Goal: Task Accomplishment & Management: Complete application form

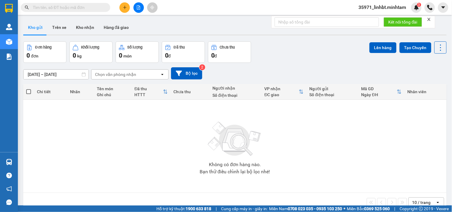
click at [99, 8] on input "text" at bounding box center [68, 7] width 70 height 7
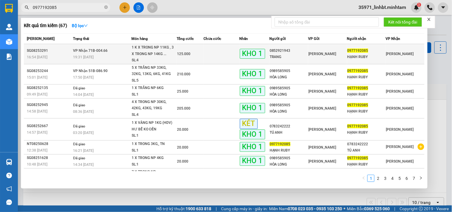
type input "0977192085"
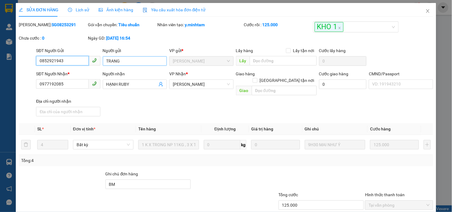
type input "0852921943"
type input "TRANG"
type input "0977192085"
type input "HẠNH RUBY"
type input "BM"
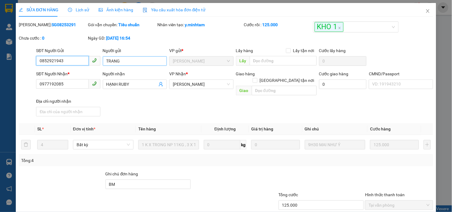
type input "125.000"
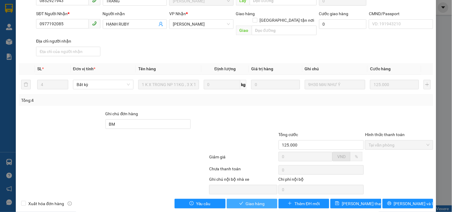
click at [254, 199] on button "Giao hàng" at bounding box center [252, 204] width 51 height 10
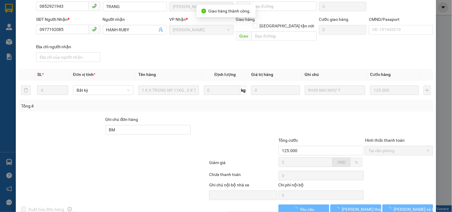
scroll to position [66, 0]
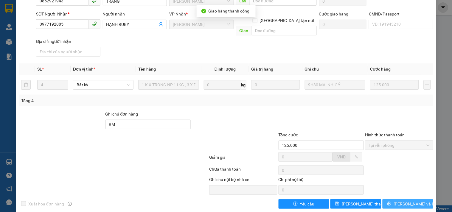
click at [398, 200] on button "[PERSON_NAME] và In" at bounding box center [408, 204] width 51 height 10
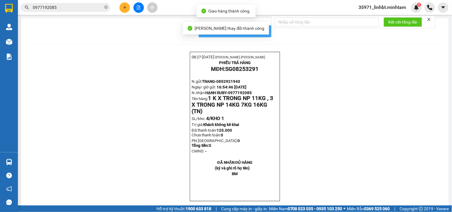
click at [264, 35] on button "In mẫu biên lai tự cấu hình" at bounding box center [235, 31] width 73 height 12
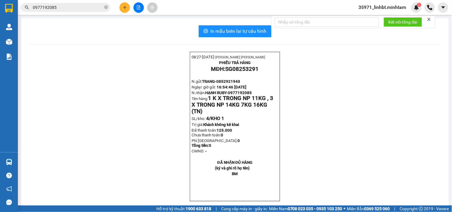
click at [73, 4] on input "0977192085" at bounding box center [68, 7] width 70 height 7
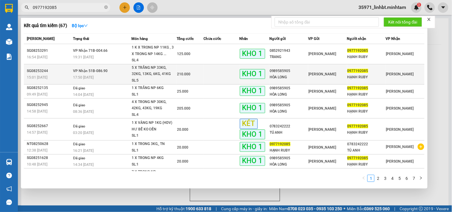
click at [162, 64] on td "5 X TRẮNG NP 33KG, 32KG, 13KG, 6KG, 41KG SL: 5" at bounding box center [153, 74] width 45 height 20
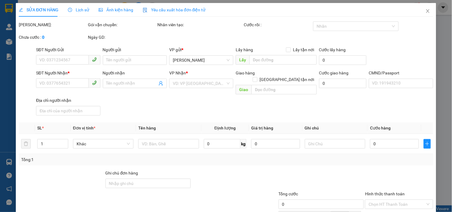
type input "0989585905"
type input "HÒA LONG"
type input "0977192085"
type input "HẠNH RUBY"
type input "KBM"
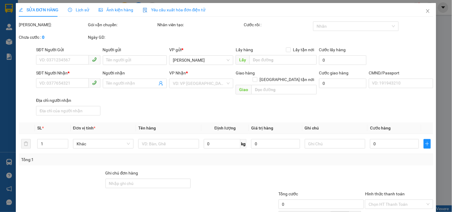
type input "210.000"
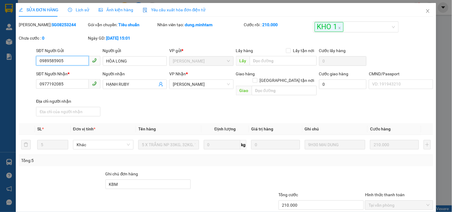
scroll to position [60, 0]
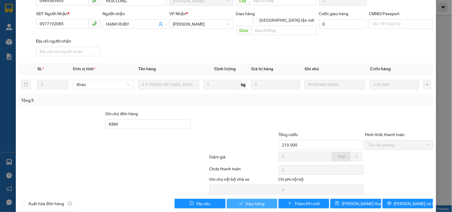
click at [260, 201] on span "Giao hàng" at bounding box center [255, 204] width 19 height 7
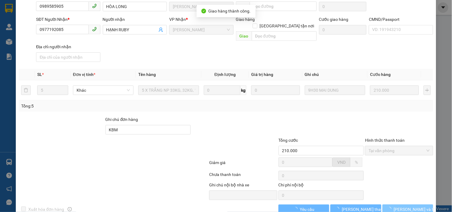
scroll to position [66, 0]
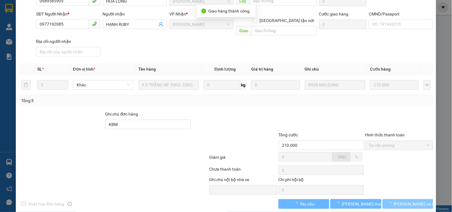
click at [407, 201] on span "[PERSON_NAME] và In" at bounding box center [415, 204] width 42 height 7
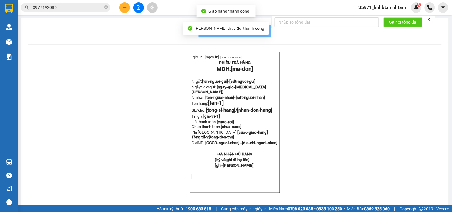
click at [407, 197] on div "[gio-in]- [ngay-in]- [ten-nhan-vien] PHIẾU TRẢ HÀNG MĐH: [ma-don] N.gửi: [ten-n…" at bounding box center [234, 130] width 413 height 156
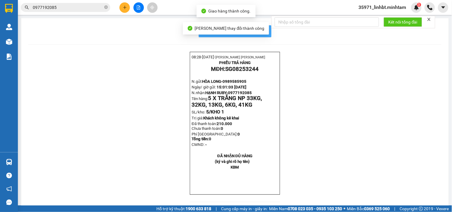
click at [260, 29] on span "In mẫu biên lai tự cấu hình" at bounding box center [239, 30] width 56 height 7
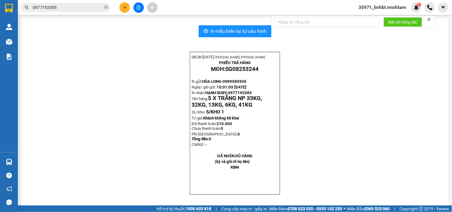
click at [120, 7] on button at bounding box center [125, 7] width 10 height 10
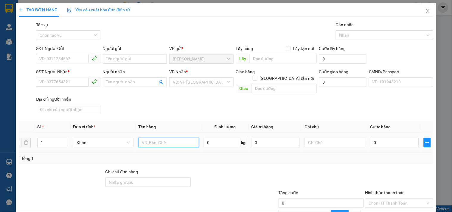
click at [156, 138] on input "text" at bounding box center [168, 143] width 61 height 10
type input "1 x xanh np_ tn"
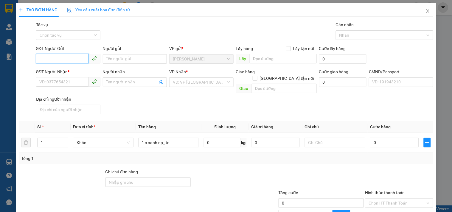
click at [57, 60] on input "SĐT Người Gửi" at bounding box center [62, 59] width 52 height 10
type input "0792423351"
click at [64, 74] on div "0792423351 - BÍCH" at bounding box center [67, 71] width 56 height 7
type input "BÍCH"
type input "0938588171"
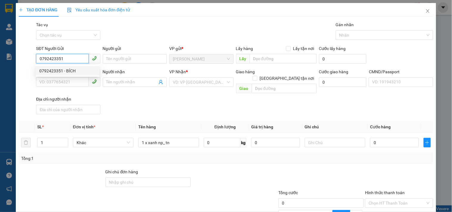
type input "LONG"
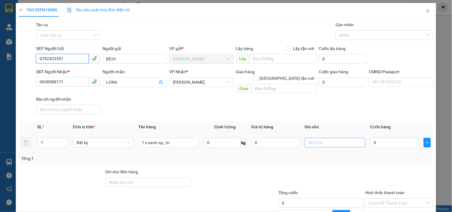
type input "0792423351"
click at [332, 138] on input "text" at bounding box center [335, 143] width 61 height 10
type input "13h linh"
click at [384, 138] on input "0" at bounding box center [394, 143] width 49 height 10
type input "2"
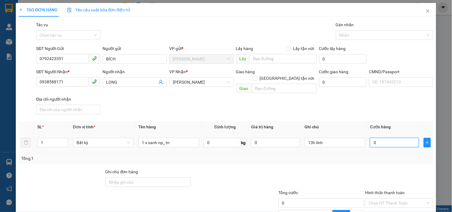
type input "2"
type input "20"
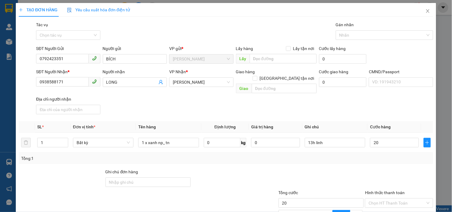
type input "20.000"
click at [298, 169] on div at bounding box center [321, 179] width 87 height 21
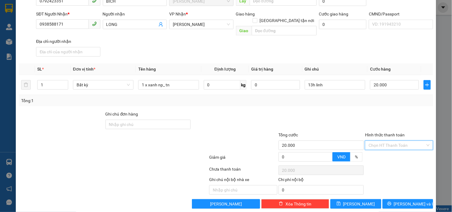
click at [407, 141] on input "Hình thức thanh toán" at bounding box center [397, 145] width 57 height 9
click at [391, 151] on div "Tại văn phòng" at bounding box center [395, 150] width 60 height 7
type input "0"
click at [398, 199] on button "[PERSON_NAME] và In" at bounding box center [408, 204] width 51 height 10
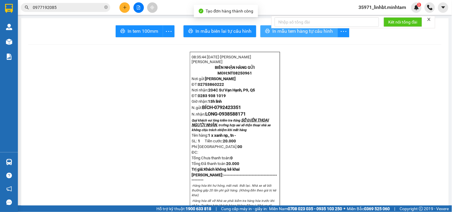
click at [265, 34] on span "printer" at bounding box center [267, 32] width 5 height 6
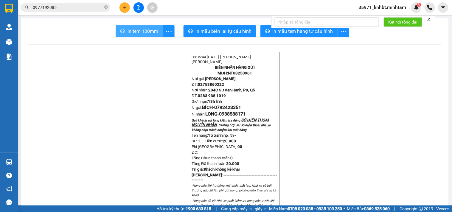
click at [149, 35] on button "In tem 100mm" at bounding box center [139, 31] width 47 height 12
click at [122, 5] on button at bounding box center [125, 7] width 10 height 10
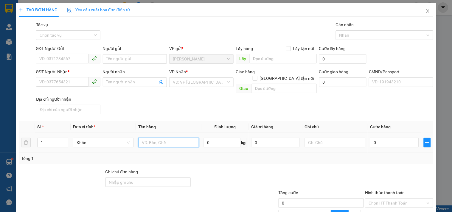
click at [166, 138] on input "text" at bounding box center [168, 143] width 61 height 10
type input "1 bao 23kg NP_ tc"
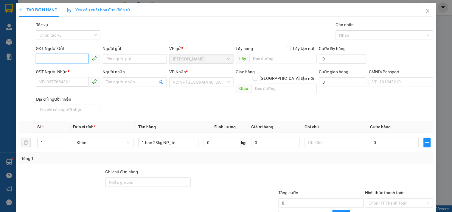
click at [44, 62] on input "SĐT Người Gửi" at bounding box center [62, 59] width 52 height 10
type input "0962640959"
click at [45, 69] on div "0962640959 - NƯƠNG" at bounding box center [67, 71] width 56 height 7
type input "NƯƠNG"
type input "0974565128"
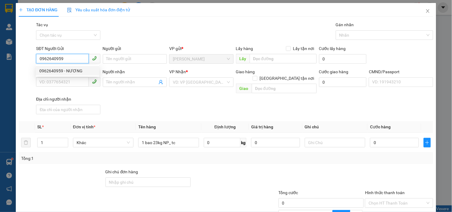
type input "KIỀU"
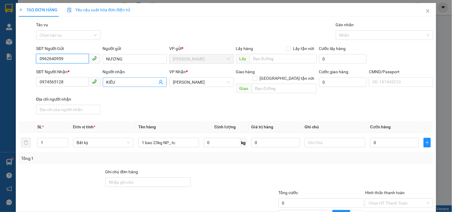
type input "0962640959"
click at [160, 81] on icon "user-add" at bounding box center [161, 82] width 5 height 5
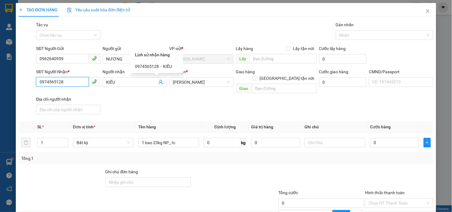
click at [44, 82] on input "0974565128" at bounding box center [62, 82] width 52 height 10
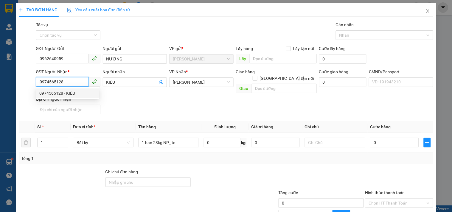
click at [44, 82] on input "0974565128" at bounding box center [62, 82] width 52 height 10
click at [122, 196] on div "Transit Pickup Surcharge Ids Transit Deliver Surcharge Ids Transit Deliver Surc…" at bounding box center [226, 143] width 415 height 245
click at [66, 83] on input "0834235" at bounding box center [62, 82] width 52 height 10
type input "08333"
click at [66, 82] on input "08333" at bounding box center [62, 82] width 52 height 10
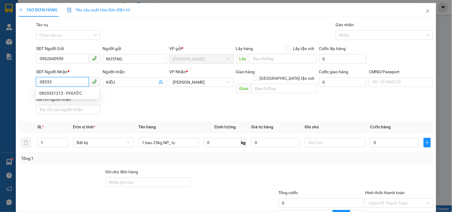
click at [66, 82] on input "08333" at bounding box center [62, 82] width 52 height 10
type input "0834235333"
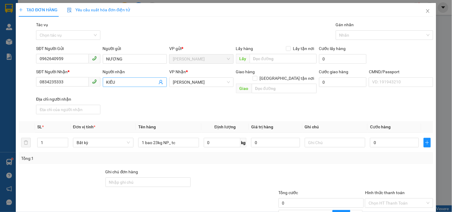
click at [108, 80] on input "KIỀU" at bounding box center [131, 82] width 51 height 7
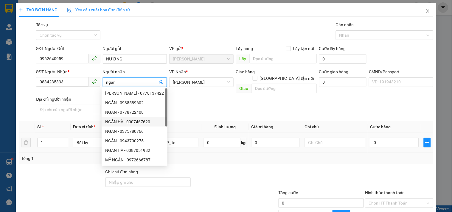
type input "ngân"
click at [254, 144] on td "0" at bounding box center [276, 143] width 54 height 20
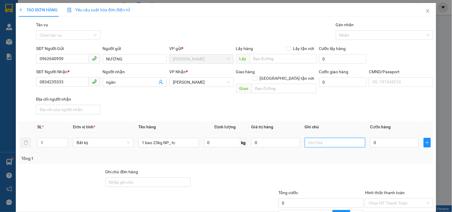
click at [347, 138] on input "text" at bounding box center [335, 143] width 61 height 10
type input "13h linh"
click at [372, 138] on input "0" at bounding box center [394, 143] width 49 height 10
type input "4"
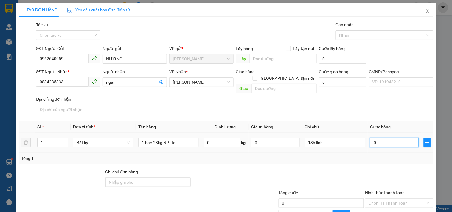
type input "4"
type input "40"
type input "40.000"
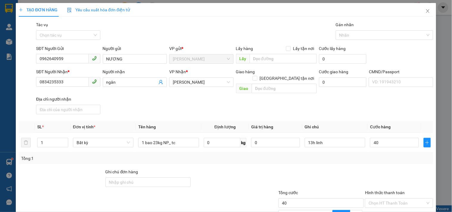
type input "40.000"
click at [347, 155] on div "Tổng: 1" at bounding box center [226, 158] width 410 height 7
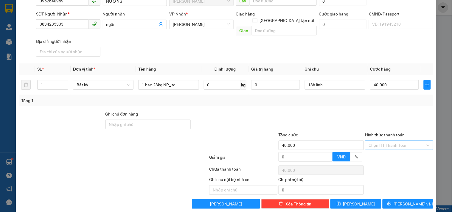
click at [390, 141] on input "Hình thức thanh toán" at bounding box center [397, 145] width 57 height 9
click at [343, 132] on div "Tổng cước" at bounding box center [322, 136] width 86 height 9
click at [393, 199] on button "[PERSON_NAME] và In" at bounding box center [408, 204] width 51 height 10
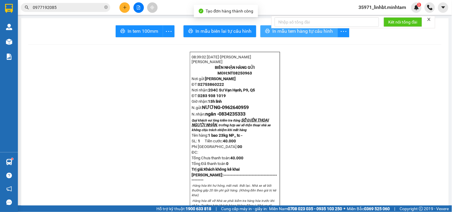
click at [262, 34] on button "In mẫu tem hàng tự cấu hình" at bounding box center [299, 31] width 77 height 12
click at [269, 27] on button "In mẫu tem hàng tự cấu hình" at bounding box center [299, 31] width 77 height 12
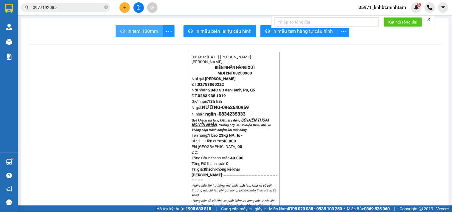
click at [153, 30] on span "In tem 100mm" at bounding box center [143, 30] width 31 height 7
click at [123, 8] on icon "plus" at bounding box center [125, 7] width 4 height 4
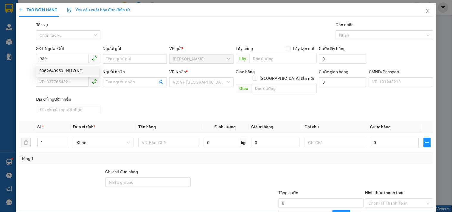
click at [55, 77] on div "0962640959 0962640959 - NƯƠNG" at bounding box center [67, 71] width 63 height 12
click at [58, 70] on div "SĐT Người Nhận *" at bounding box center [68, 72] width 64 height 7
click at [58, 77] on input "SĐT Người Nhận *" at bounding box center [62, 82] width 52 height 10
click at [60, 57] on input "959" at bounding box center [62, 59] width 52 height 10
click at [61, 71] on div "0962640959 - NƯƠNG" at bounding box center [67, 71] width 56 height 7
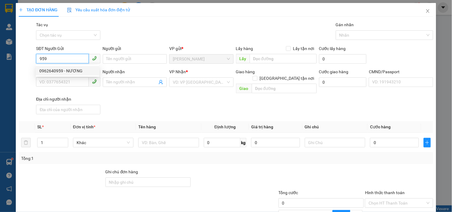
type input "0962640959"
type input "NƯƠNG"
type input "0834235333"
type input "ngân"
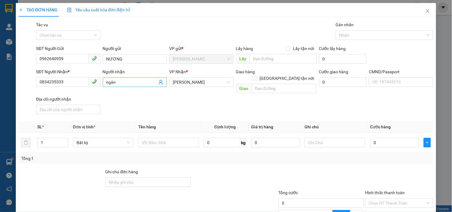
click at [159, 81] on icon "user-add" at bounding box center [161, 82] width 5 height 5
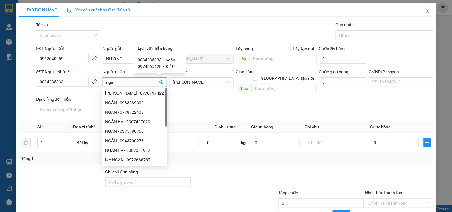
click at [159, 66] on span "0974565128" at bounding box center [150, 66] width 24 height 5
type input "0974565128"
type input "KIỀU"
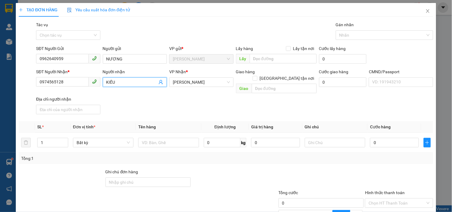
click at [213, 111] on div "Transit Pickup Surcharge Ids Transit Deliver Surcharge Ids Transit Deliver Surc…" at bounding box center [226, 143] width 415 height 245
click at [168, 141] on div at bounding box center [168, 143] width 61 height 12
click at [168, 138] on input "text" at bounding box center [168, 143] width 61 height 10
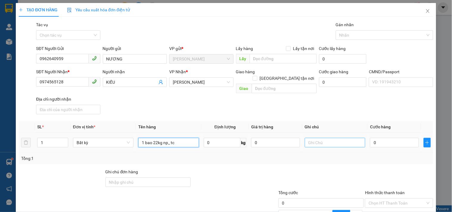
type input "1 bao 22kg np_ tc"
click at [314, 138] on input "text" at bounding box center [335, 143] width 61 height 10
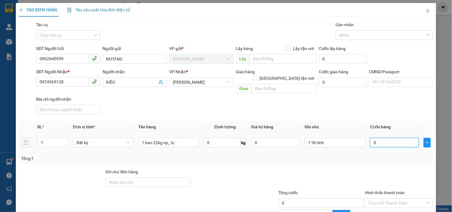
click at [379, 138] on input "0" at bounding box center [394, 143] width 49 height 10
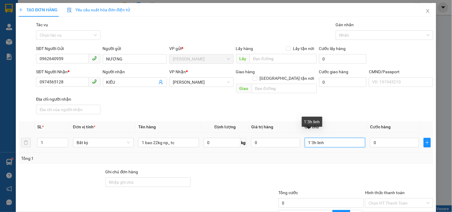
click at [310, 138] on input "1`3h linh" at bounding box center [335, 143] width 61 height 10
type input "13h linh"
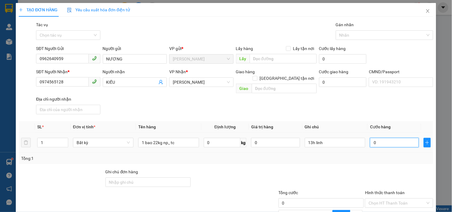
click at [380, 138] on input "0" at bounding box center [394, 143] width 49 height 10
type input "4"
type input "40"
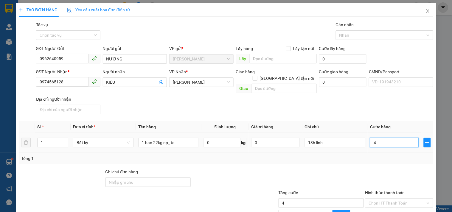
type input "40"
type input "40.000"
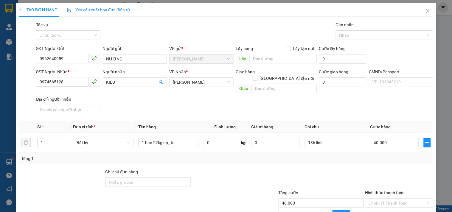
click at [359, 169] on div at bounding box center [321, 179] width 87 height 21
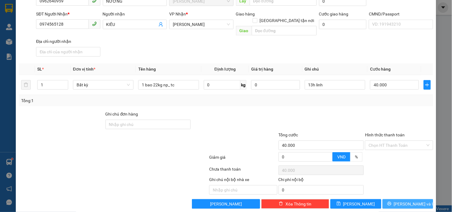
click at [392, 201] on icon "printer" at bounding box center [389, 204] width 4 height 4
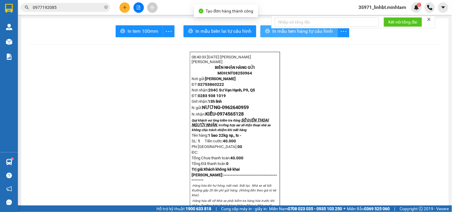
click at [300, 33] on span "In mẫu tem hàng tự cấu hình" at bounding box center [302, 30] width 61 height 7
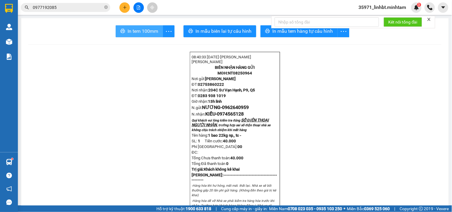
click at [155, 33] on span "In tem 100mm" at bounding box center [143, 30] width 31 height 7
click at [127, 7] on icon "plus" at bounding box center [125, 7] width 4 height 4
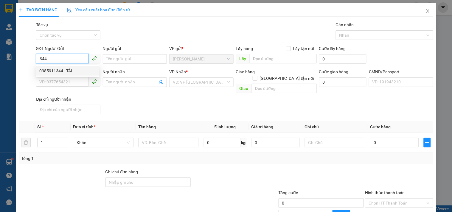
click at [59, 72] on div "0385911344 - TÀI" at bounding box center [67, 71] width 56 height 7
type input "0385911344"
type input "TÀI"
type input "0385911344"
type input "TÀI"
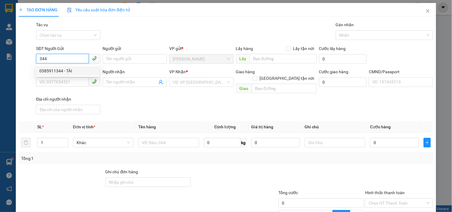
checkbox input "true"
type input "CHÀNH XE THÀNH BƯỜI"
type input "50.000"
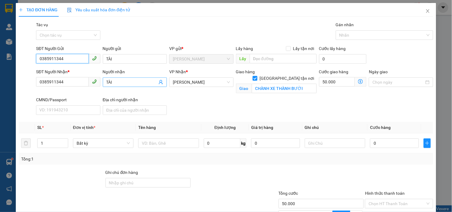
type input "0385911344"
click at [160, 81] on icon "user-add" at bounding box center [161, 82] width 5 height 5
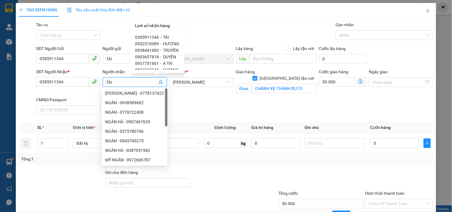
click at [165, 63] on span "A TÀI" at bounding box center [168, 63] width 10 height 5
type input "0937751661"
type input "A TÀI"
checkbox input "false"
type input "0"
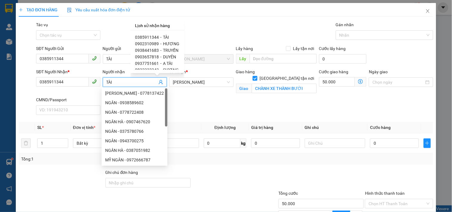
type input "0"
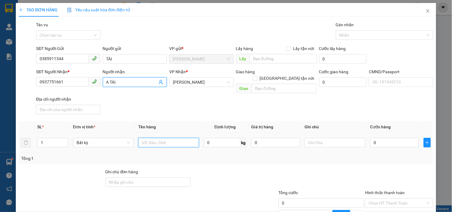
click at [150, 138] on input "text" at bounding box center [168, 143] width 61 height 10
click at [154, 138] on input "1 x đen 10kg_ tc" at bounding box center [168, 143] width 61 height 10
type input "1 x đen np 10kg_ tc"
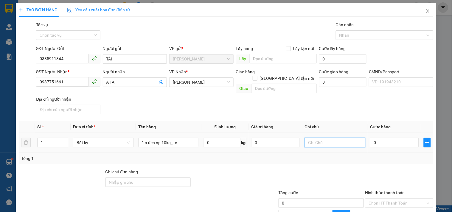
click at [315, 138] on input "text" at bounding box center [335, 143] width 61 height 10
type input "1"
type input "14h linh"
click at [381, 138] on input "0" at bounding box center [394, 143] width 49 height 10
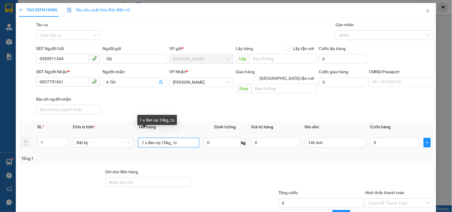
click at [142, 138] on input "1 x đen np 10kg_ tc" at bounding box center [168, 143] width 61 height 10
type input "2 x đen np 10kg_ tc"
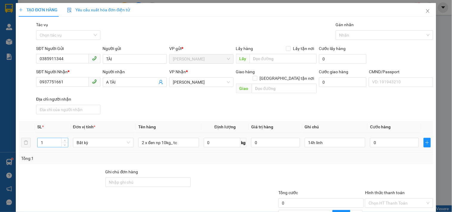
click at [57, 138] on input "1" at bounding box center [53, 142] width 30 height 9
type input "2"
click at [391, 138] on input "0" at bounding box center [394, 143] width 49 height 10
type input "6"
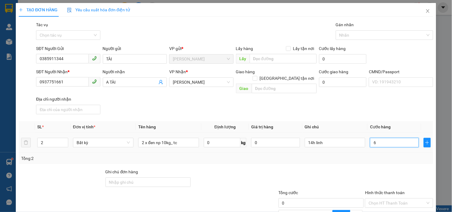
type input "6"
type input "60"
type input "60.000"
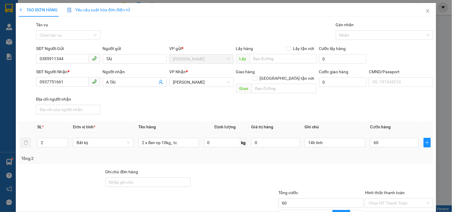
type input "60.000"
click at [374, 155] on div "Tổng: 2" at bounding box center [226, 158] width 410 height 7
click at [381, 199] on input "Hình thức thanh toán" at bounding box center [397, 203] width 57 height 9
click at [378, 201] on div "Tại văn phòng" at bounding box center [395, 208] width 60 height 7
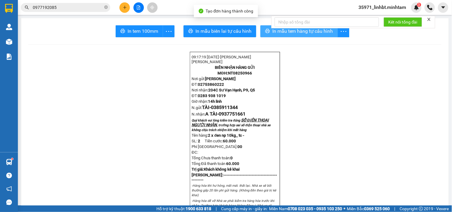
click at [266, 32] on icon "printer" at bounding box center [268, 31] width 4 height 4
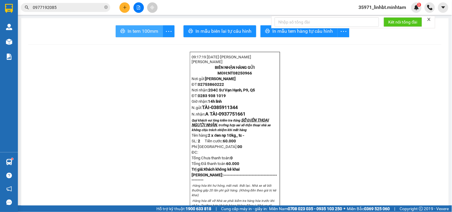
click at [152, 30] on span "In tem 100mm" at bounding box center [143, 30] width 31 height 7
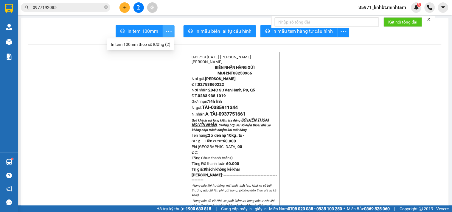
click at [167, 31] on icon "more" at bounding box center [168, 31] width 7 height 7
click at [155, 46] on div "In tem 100mm theo số lượng (2)" at bounding box center [141, 44] width 60 height 7
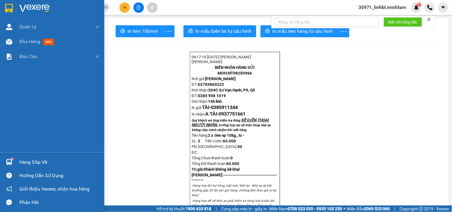
click at [12, 159] on sup at bounding box center [12, 159] width 2 height 2
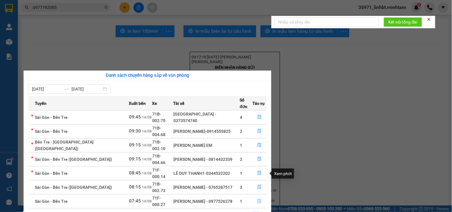
click at [260, 199] on icon "file-done" at bounding box center [260, 201] width 4 height 4
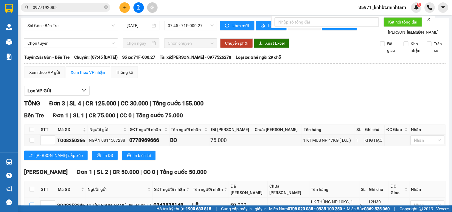
click at [33, 201] on input "checkbox" at bounding box center [32, 205] width 5 height 5
checkbox input "true"
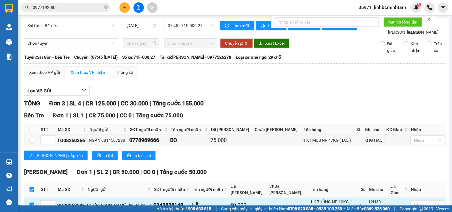
click at [34, 201] on input "checkbox" at bounding box center [32, 205] width 5 height 5
checkbox input "false"
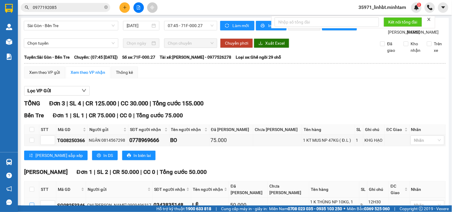
click at [33, 201] on input "checkbox" at bounding box center [32, 205] width 5 height 5
checkbox input "true"
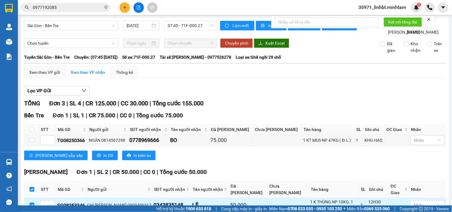
click at [33, 201] on input "checkbox" at bounding box center [32, 205] width 5 height 5
checkbox input "false"
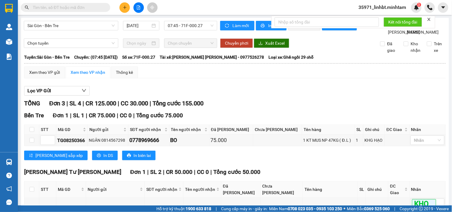
click at [120, 7] on button at bounding box center [125, 7] width 10 height 10
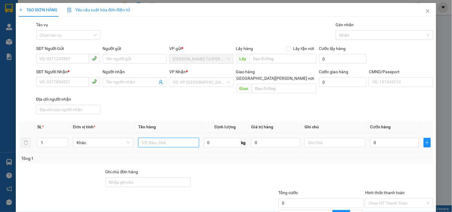
click at [159, 138] on input "text" at bounding box center [168, 143] width 61 height 10
type input "1 t np 11kg_ đa"
click at [48, 54] on input "SĐT Người Gửi" at bounding box center [62, 59] width 52 height 10
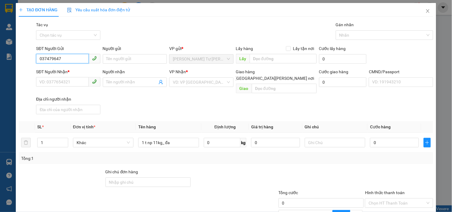
type input "0374796478"
click at [51, 69] on div "0374796478 - NHUNG" at bounding box center [67, 71] width 56 height 7
type input "NHUNG"
type input "0908138463"
type input "THÚY"
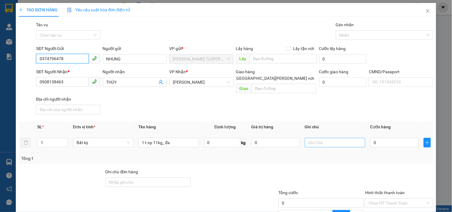
type input "0374796478"
click at [350, 138] on input "text" at bounding box center [335, 143] width 61 height 10
type input "14h linh"
click at [376, 138] on input "0" at bounding box center [394, 143] width 49 height 10
type input "3"
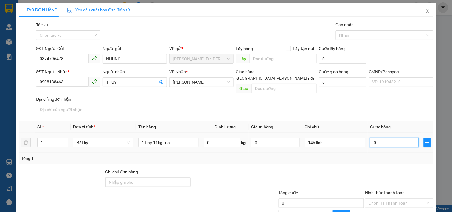
type input "3"
type input "30"
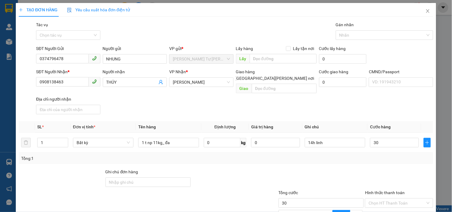
type input "30.000"
click at [325, 169] on div at bounding box center [321, 179] width 87 height 21
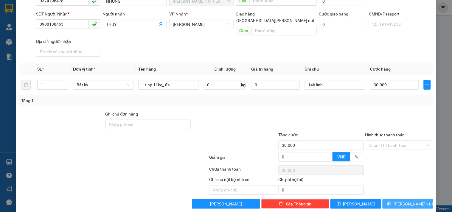
click at [408, 201] on span "[PERSON_NAME] và In" at bounding box center [415, 204] width 42 height 7
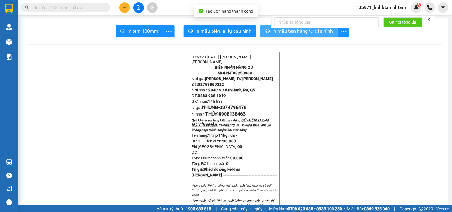
click at [269, 28] on button "In mẫu tem hàng tự cấu hình" at bounding box center [299, 31] width 77 height 12
click at [313, 33] on span "In mẫu tem hàng tự cấu hình" at bounding box center [302, 30] width 61 height 7
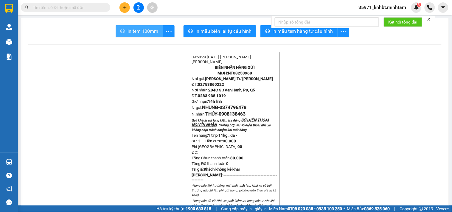
click at [150, 32] on span "In tem 100mm" at bounding box center [143, 30] width 31 height 7
click at [67, 11] on span at bounding box center [65, 7] width 89 height 9
click at [67, 9] on input "text" at bounding box center [68, 7] width 70 height 7
type input "0"
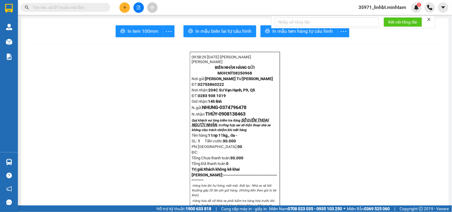
type input "0"
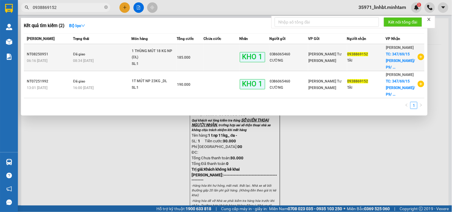
type input "0938869152"
click at [284, 51] on div "0386065460" at bounding box center [289, 54] width 38 height 6
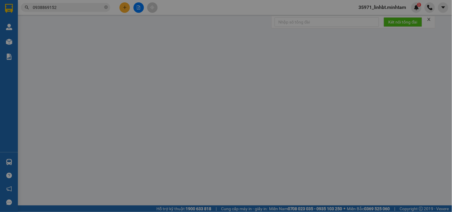
click at [286, 51] on input "Lấy tận nơi" at bounding box center [288, 49] width 4 height 4
checkbox input "true"
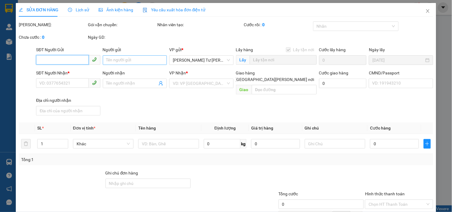
type input "0386065460"
type input "CƯỜNG"
checkbox input "false"
type input "0938869152"
type input "TÀI"
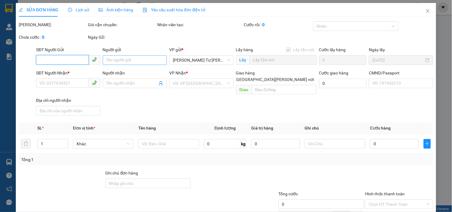
checkbox input "true"
type input "347/69/15 LÊ VĂN THỌ/ P9/ GÒ VẤP"
type input "150.000"
type input "PHÍ XO 150 K CHƯA THU"
type input "185.000"
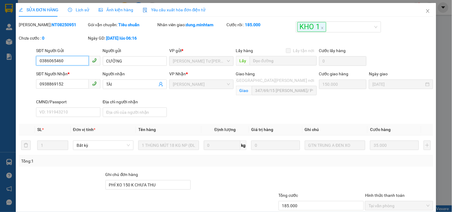
click at [46, 63] on input "0386065460" at bounding box center [62, 61] width 52 height 10
click at [426, 11] on icon "close" at bounding box center [428, 11] width 5 height 5
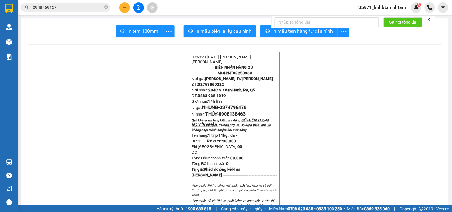
click at [69, 9] on input "0938869152" at bounding box center [68, 7] width 70 height 7
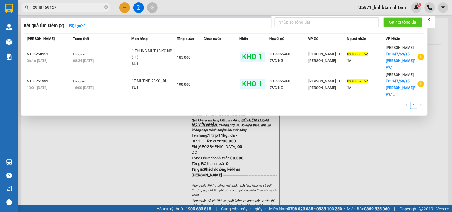
click at [69, 9] on input "0938869152" at bounding box center [68, 7] width 70 height 7
paste input "386065460"
type input "0386065460"
click at [63, 7] on input "0386065460" at bounding box center [68, 7] width 70 height 7
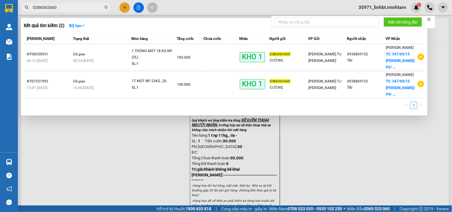
click at [63, 7] on input "0386065460" at bounding box center [68, 7] width 70 height 7
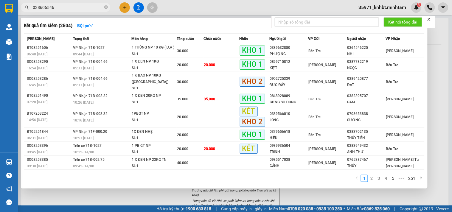
type input "0386065460"
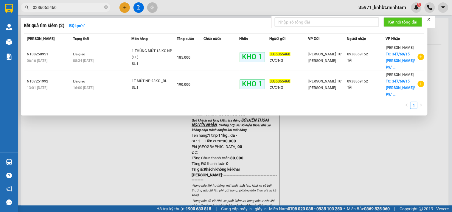
click at [47, 8] on input "0386065460" at bounding box center [68, 7] width 70 height 7
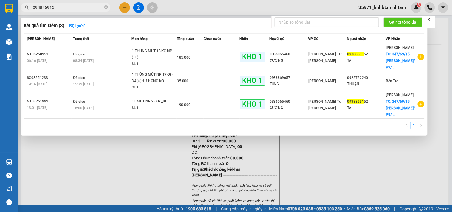
type input "0938869152"
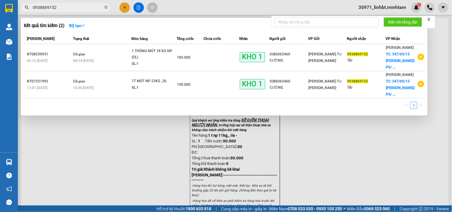
click at [58, 8] on input "0938869152" at bounding box center [68, 7] width 70 height 7
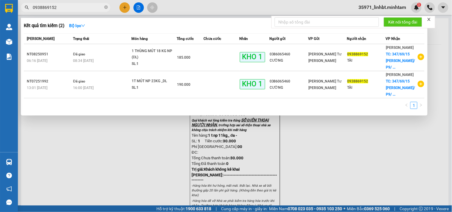
click at [58, 8] on input "0938869152" at bounding box center [68, 7] width 70 height 7
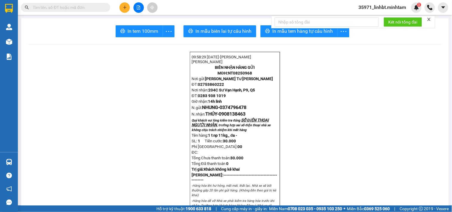
click at [58, 8] on input "text" at bounding box center [68, 7] width 70 height 7
click at [76, 6] on input "text" at bounding box center [68, 7] width 70 height 7
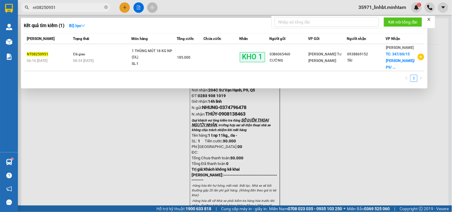
type input "nt08250951"
click at [121, 7] on div at bounding box center [226, 106] width 452 height 212
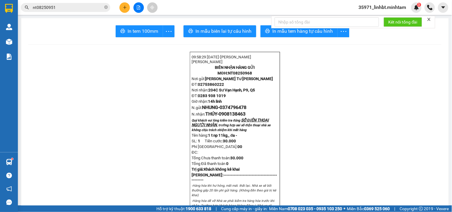
click at [126, 10] on button at bounding box center [125, 7] width 10 height 10
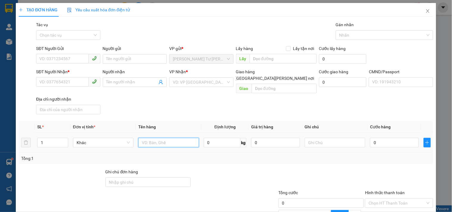
click at [158, 138] on input "text" at bounding box center [168, 143] width 61 height 10
type input "1 t np 3kg_ đa"
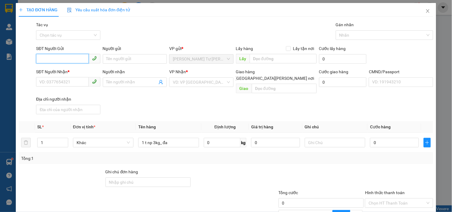
click at [40, 55] on input "SĐT Người Gửi" at bounding box center [62, 59] width 52 height 10
drag, startPoint x: 240, startPoint y: 157, endPoint x: 233, endPoint y: 156, distance: 7.2
click at [240, 157] on div "Transit Pickup Surcharge Ids Transit Deliver Surcharge Ids Transit Deliver Surc…" at bounding box center [226, 143] width 415 height 245
click at [69, 60] on input "SĐT Người Gửi" at bounding box center [62, 59] width 52 height 10
type input "0938312490"
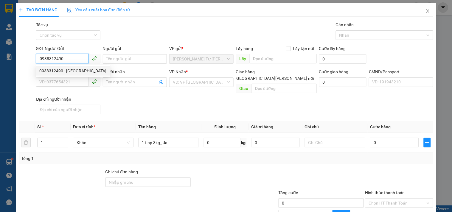
click at [69, 69] on div "0938312490 - ĐỨC" at bounding box center [72, 71] width 67 height 7
type input "ĐỨC"
type input "0969578276"
type input "TRUNG"
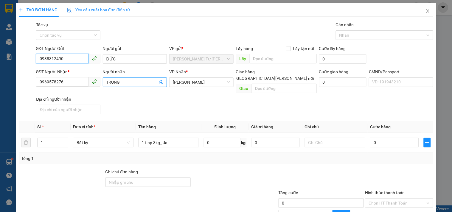
type input "0938312490"
click at [159, 80] on icon "user-add" at bounding box center [161, 82] width 5 height 5
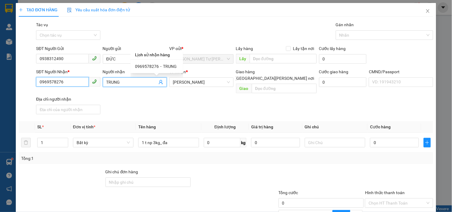
click at [45, 83] on input "0969578276" at bounding box center [62, 82] width 52 height 10
type input "0792033954"
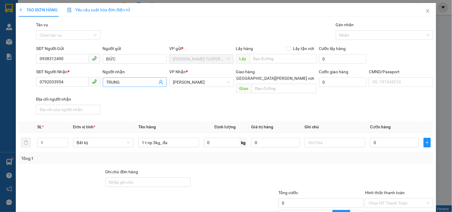
click at [118, 80] on input "TRUNG" at bounding box center [131, 82] width 51 height 7
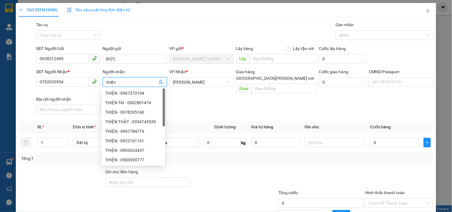
type input "thiện"
click at [228, 99] on div "SĐT Người Nhận * 0792033954 Người nhận thiện VP Nhận * Hồ Chí Minh Giao hàng Gi…" at bounding box center [235, 93] width 400 height 48
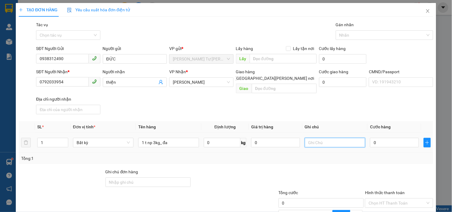
click at [331, 138] on input "text" at bounding box center [335, 143] width 61 height 10
type input "t"
type input "15h linh"
click at [381, 138] on input "0" at bounding box center [394, 143] width 49 height 10
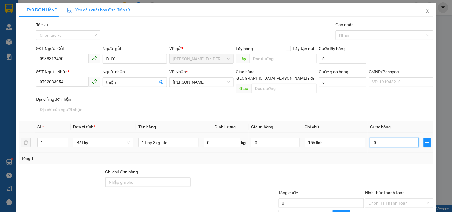
type input "2"
type input "20"
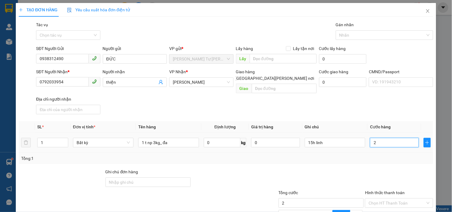
type input "20"
type input "20.000"
click at [365, 156] on div "Tổng: 1" at bounding box center [226, 158] width 415 height 11
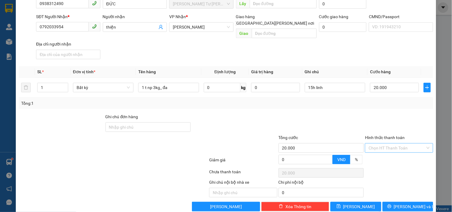
click at [417, 144] on input "Hình thức thanh toán" at bounding box center [397, 148] width 57 height 9
click at [392, 148] on div "Tại văn phòng" at bounding box center [395, 153] width 67 height 10
type input "0"
click at [398, 202] on button "[PERSON_NAME] và In" at bounding box center [408, 207] width 51 height 10
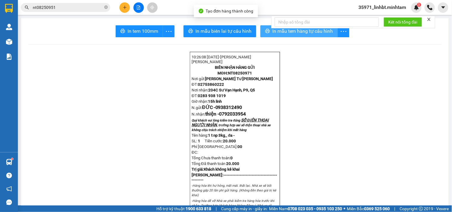
click at [265, 30] on icon "printer" at bounding box center [267, 31] width 5 height 5
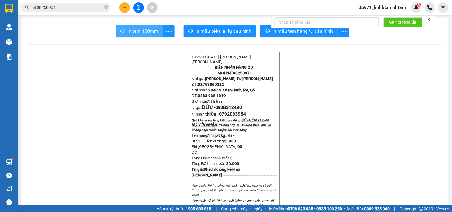
click at [145, 32] on span "In tem 100mm" at bounding box center [143, 30] width 31 height 7
click at [43, 7] on input "nt08250951" at bounding box center [68, 7] width 70 height 7
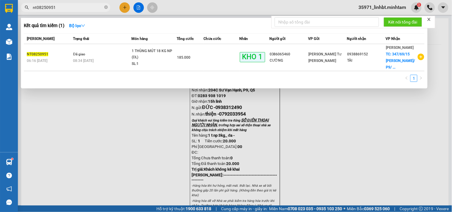
click at [43, 7] on input "nt08250951" at bounding box center [68, 7] width 70 height 7
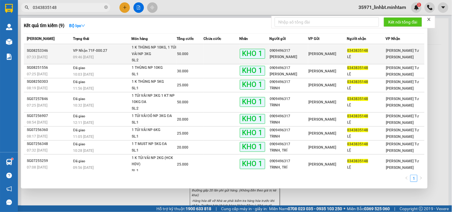
type input "0343835148"
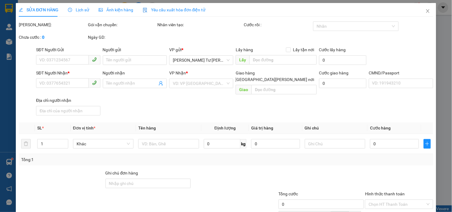
type input "0909496317"
type input "CHỊ TRINH"
type input "0343835148"
type input "LỆ"
type input "KBM"
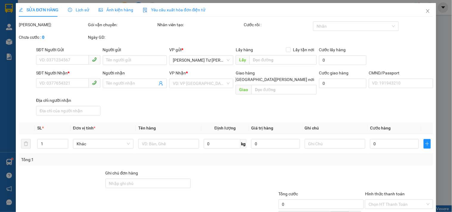
type input "50.000"
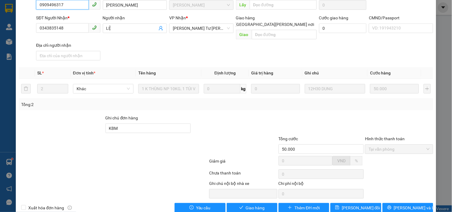
scroll to position [60, 0]
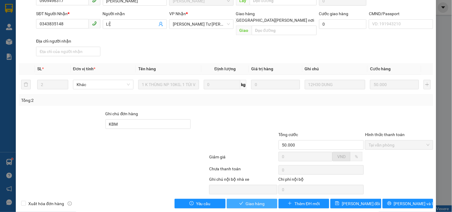
click at [244, 199] on button "Giao hàng" at bounding box center [252, 204] width 51 height 10
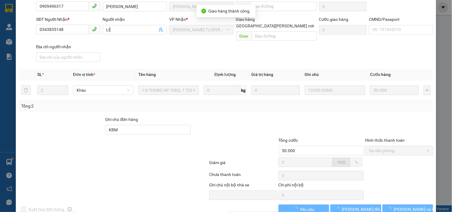
click at [400, 205] on button "[PERSON_NAME] và In" at bounding box center [408, 210] width 51 height 10
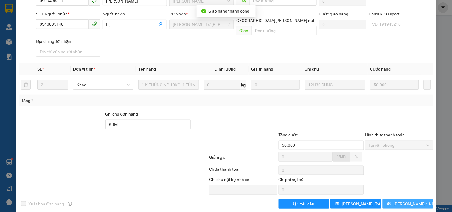
click at [404, 201] on span "[PERSON_NAME] và In" at bounding box center [415, 204] width 42 height 7
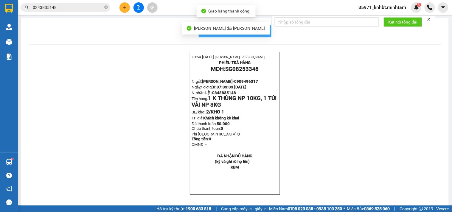
click at [261, 32] on span "In mẫu biên lai tự cấu hình" at bounding box center [239, 30] width 56 height 7
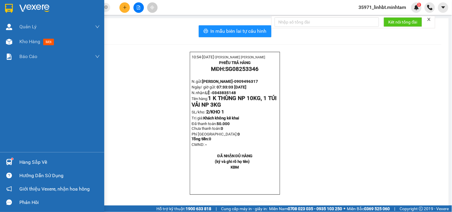
click at [8, 160] on img at bounding box center [9, 162] width 6 height 6
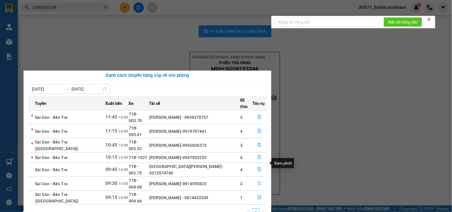
click at [258, 182] on icon "file-done" at bounding box center [260, 184] width 4 height 4
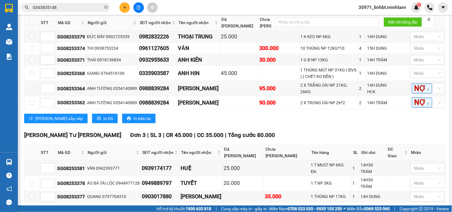
scroll to position [139, 0]
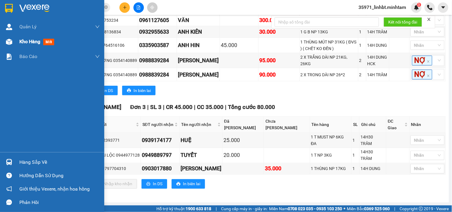
click at [27, 42] on span "Kho hàng" at bounding box center [29, 42] width 21 height 6
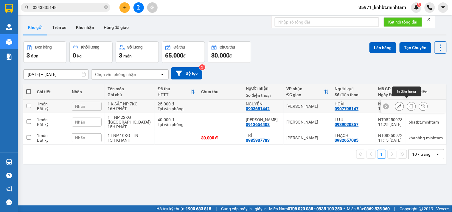
click at [410, 104] on icon at bounding box center [412, 106] width 4 height 4
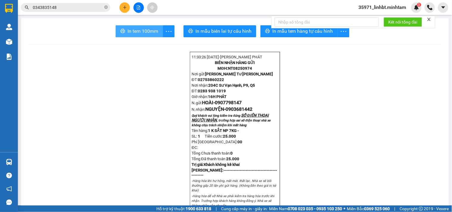
click at [152, 31] on span "In tem 100mm" at bounding box center [143, 30] width 31 height 7
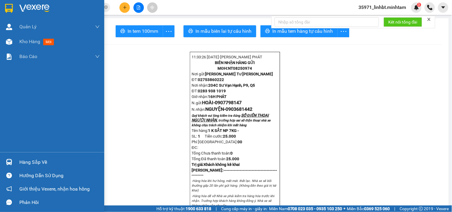
click at [9, 159] on div at bounding box center [9, 162] width 10 height 10
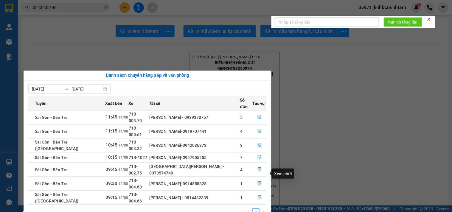
click at [258, 196] on icon "file-done" at bounding box center [260, 198] width 4 height 4
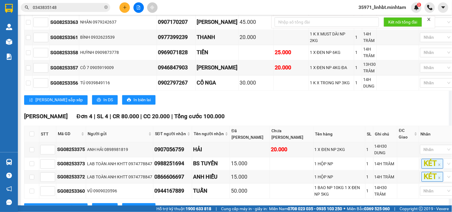
scroll to position [312, 0]
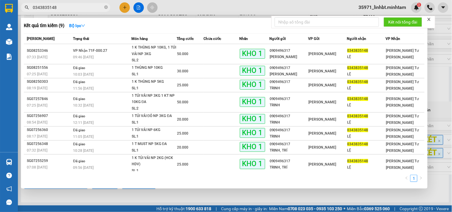
click at [41, 4] on span "0343835148" at bounding box center [65, 7] width 89 height 9
click at [41, 4] on input "0343835148" at bounding box center [68, 7] width 70 height 7
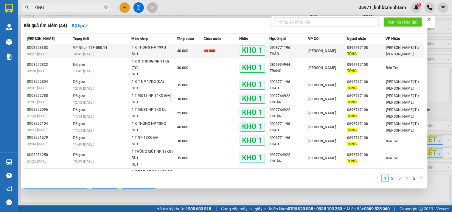
type input "TÔNG"
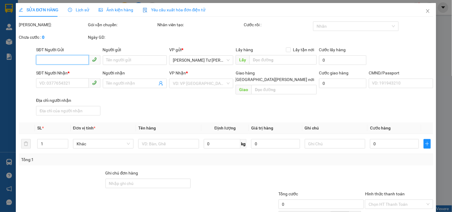
type input "0908771196"
type input "THẢO"
type input "0896717108"
type input "TÔNG"
type input "HCK +5 KNM"
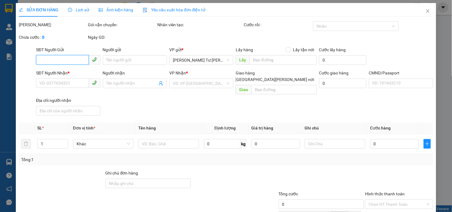
type input "40.000"
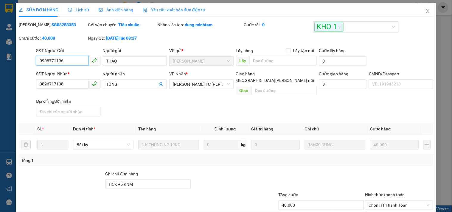
scroll to position [60, 0]
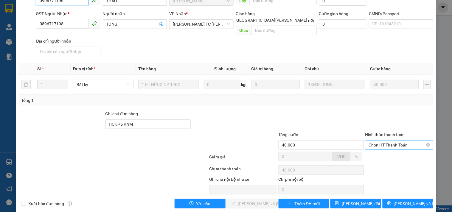
click at [395, 141] on span "Chọn HT Thanh Toán" at bounding box center [399, 145] width 61 height 9
click at [377, 151] on div "Tại văn phòng" at bounding box center [395, 149] width 60 height 7
type input "0"
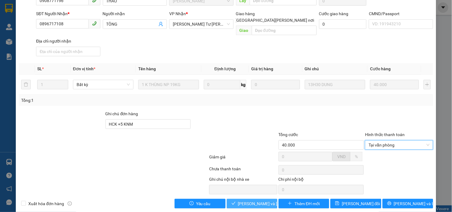
click at [252, 201] on span "[PERSON_NAME] và Giao hàng" at bounding box center [278, 204] width 80 height 7
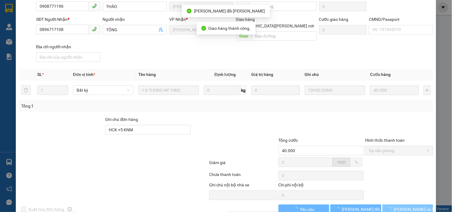
click at [404, 206] on span "[PERSON_NAME] và In" at bounding box center [415, 209] width 42 height 7
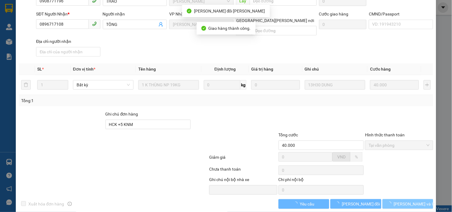
click at [404, 201] on span "[PERSON_NAME] và In" at bounding box center [415, 204] width 42 height 7
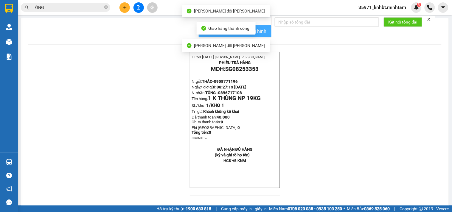
click at [263, 30] on span "In mẫu biên lai tự cấu hình" at bounding box center [239, 30] width 56 height 7
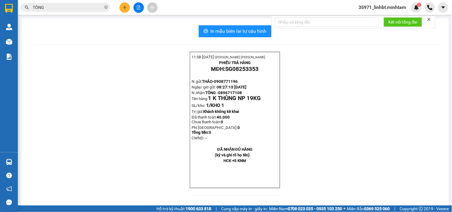
click at [61, 8] on input "TÔNG" at bounding box center [68, 7] width 70 height 7
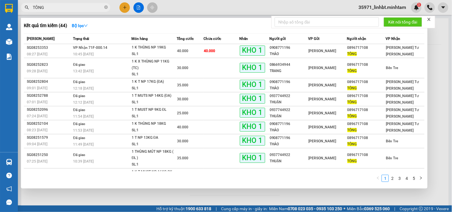
click at [61, 8] on input "TÔNG" at bounding box center [68, 7] width 70 height 7
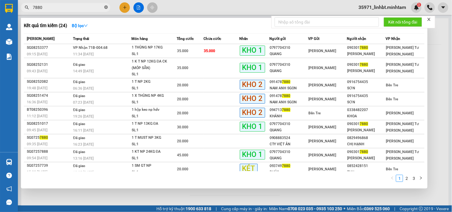
type input "7880"
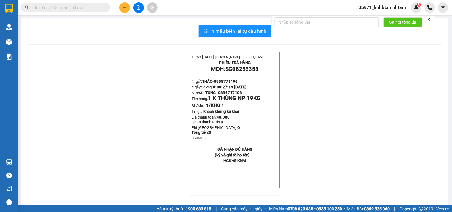
click at [61, 5] on input "text" at bounding box center [68, 7] width 70 height 7
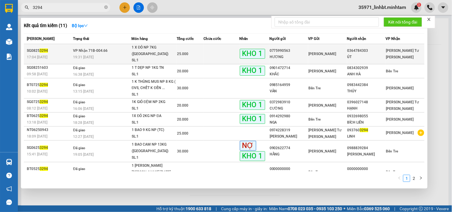
type input "3294"
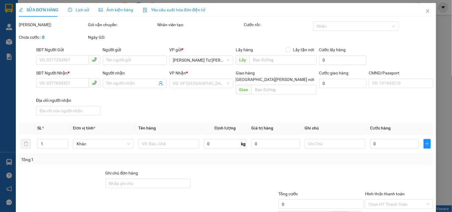
type input "0775990563"
type input "HƯƠNG"
type input "0364784303"
type input "ÚT"
type input "ĐA GIAO"
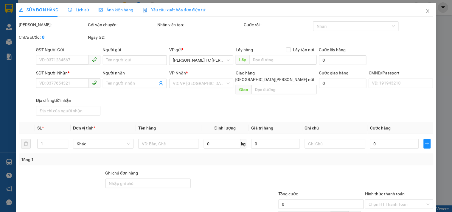
type input "25.000"
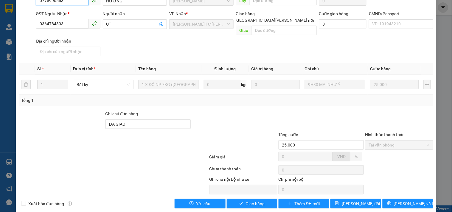
scroll to position [5, 0]
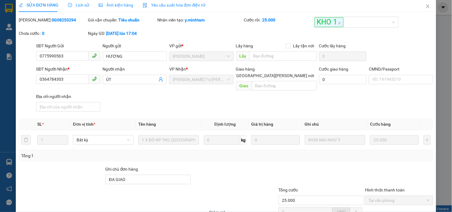
click at [73, 5] on span "Lịch sử" at bounding box center [78, 5] width 21 height 5
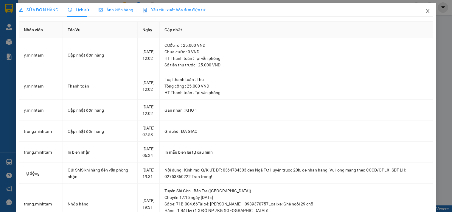
click at [426, 13] on icon "close" at bounding box center [427, 11] width 3 height 4
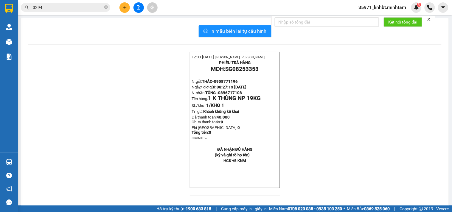
click at [59, 7] on input "3294" at bounding box center [68, 7] width 70 height 7
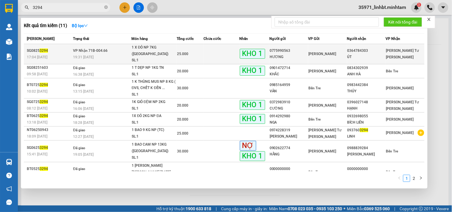
click at [138, 46] on div "1 X ĐỎ NP 7KG (TN)" at bounding box center [154, 50] width 45 height 13
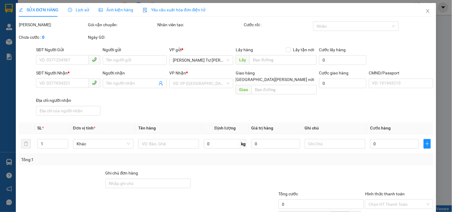
type input "0775990563"
type input "HƯƠNG"
type input "0364784303"
type input "ÚT"
type input "ĐA GIAO"
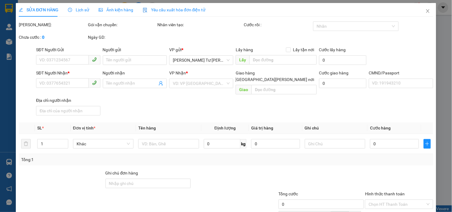
type input "25.000"
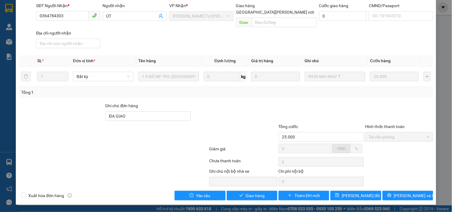
scroll to position [60, 0]
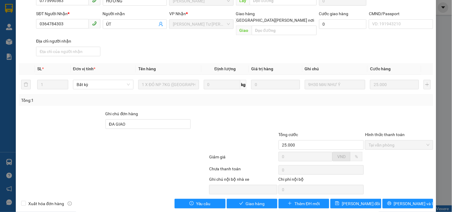
click at [239, 201] on div "SỬA ĐƠN HÀNG Lịch sử Ảnh kiện hàng Yêu cầu xuất hóa đơn điện tử Total Paid Fee …" at bounding box center [226, 78] width 421 height 270
drag, startPoint x: 243, startPoint y: 198, endPoint x: 249, endPoint y: 198, distance: 6.3
click at [246, 201] on span "Giao hàng" at bounding box center [255, 204] width 19 height 7
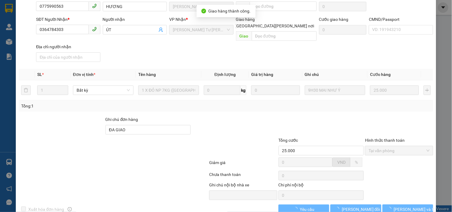
scroll to position [66, 0]
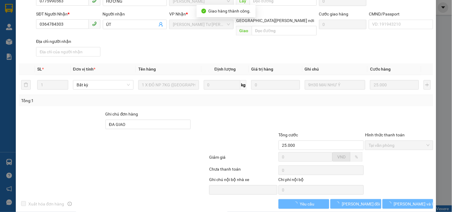
click at [417, 199] on button "[PERSON_NAME] và In" at bounding box center [408, 204] width 51 height 10
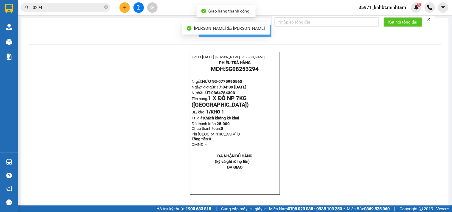
click at [266, 33] on button "In mẫu biên lai tự cấu hình" at bounding box center [235, 31] width 73 height 12
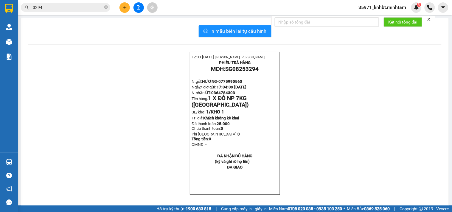
click at [59, 8] on input "3294" at bounding box center [68, 7] width 70 height 7
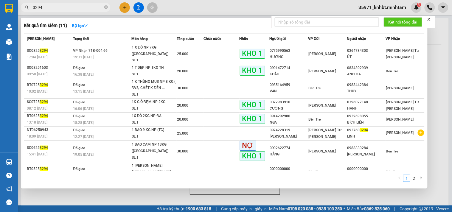
click at [59, 8] on input "3294" at bounding box center [68, 7] width 70 height 7
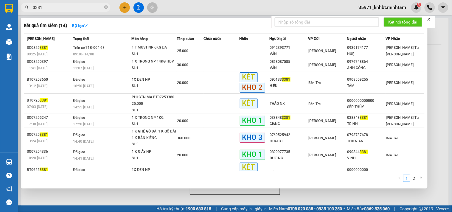
type input "3381"
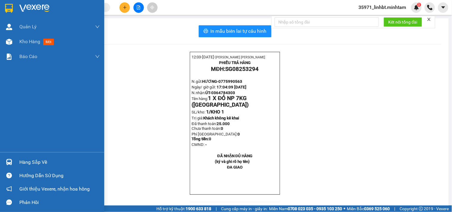
click at [31, 160] on div "Hàng sắp về" at bounding box center [59, 162] width 80 height 9
